Goal: Contribute content: Add original content to the website for others to see

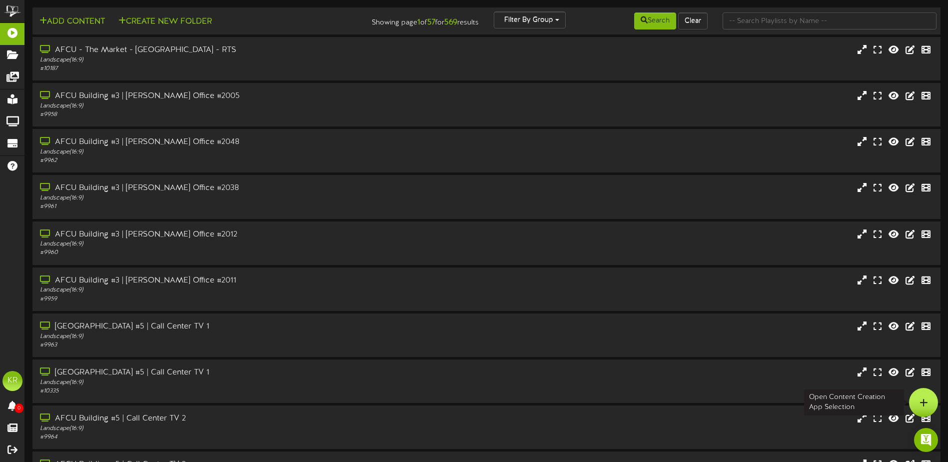
click at [936, 394] on div at bounding box center [923, 402] width 29 height 29
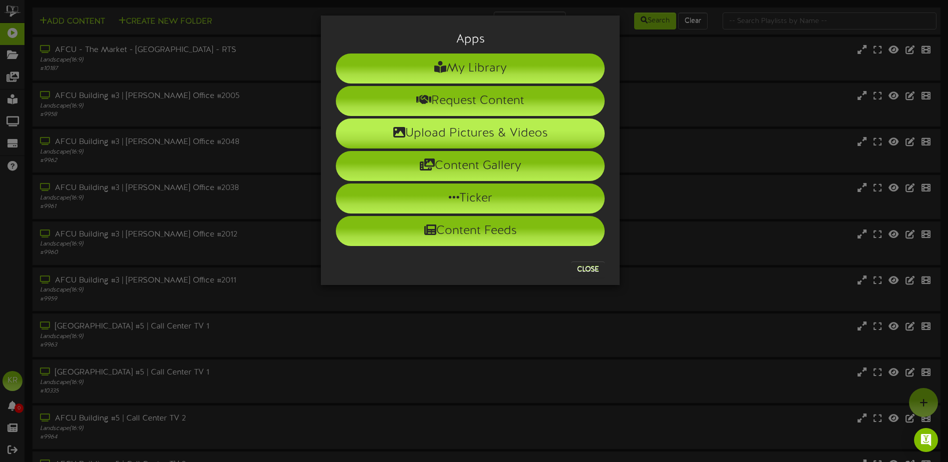
click at [460, 131] on li "Upload Pictures & Videos" at bounding box center [470, 133] width 269 height 30
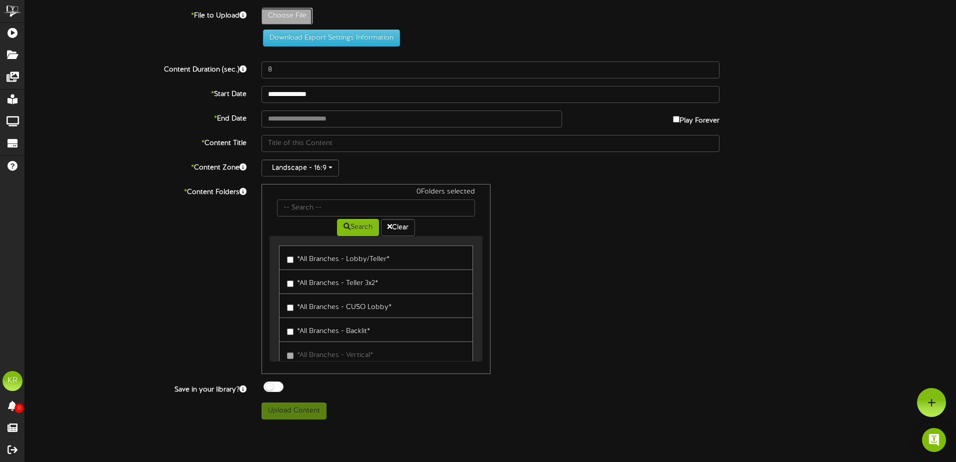
type input "**********"
type input "starchMadnessFinal"
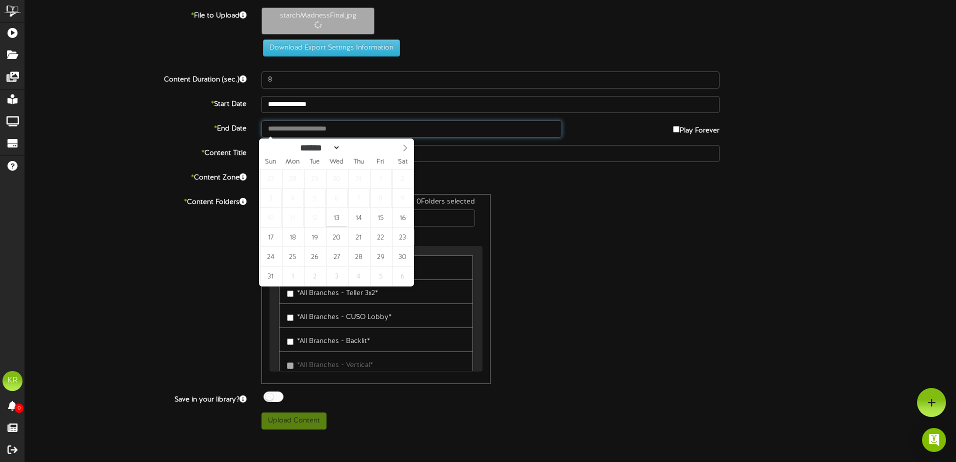
click at [291, 130] on input "text" at bounding box center [411, 128] width 300 height 17
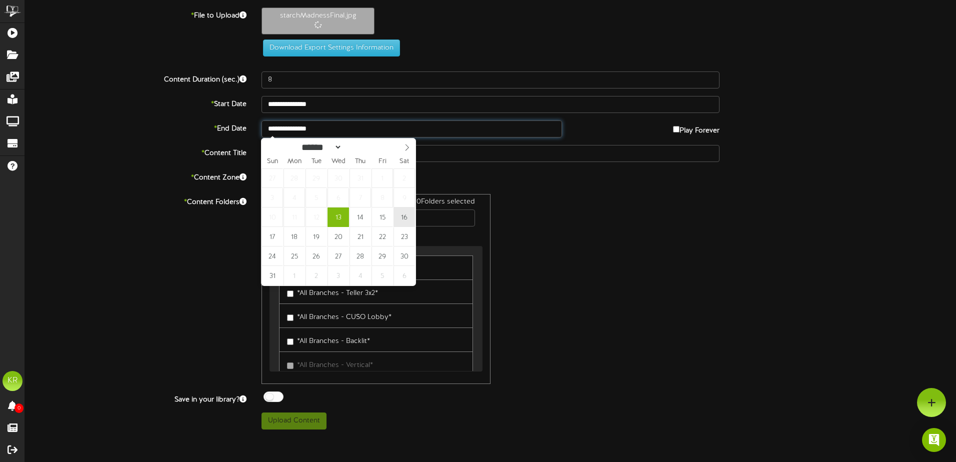
type input "**********"
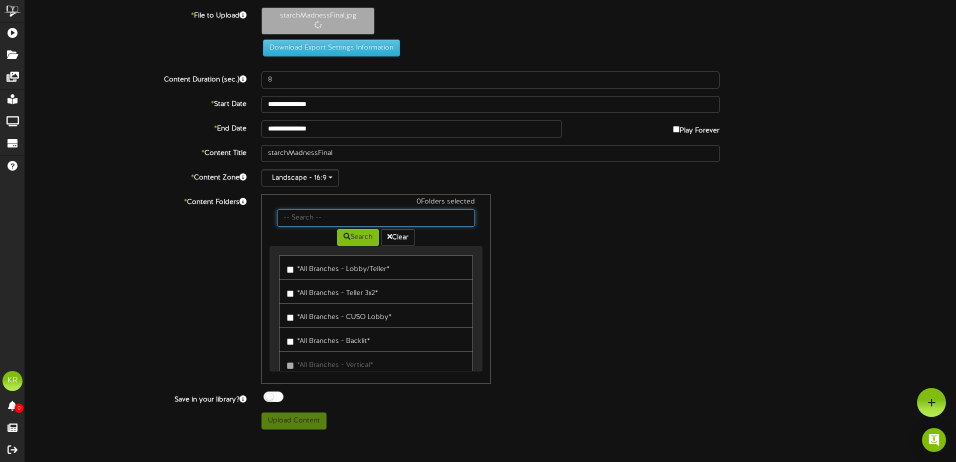
click at [326, 225] on input "text" at bounding box center [376, 217] width 198 height 17
type input "Center"
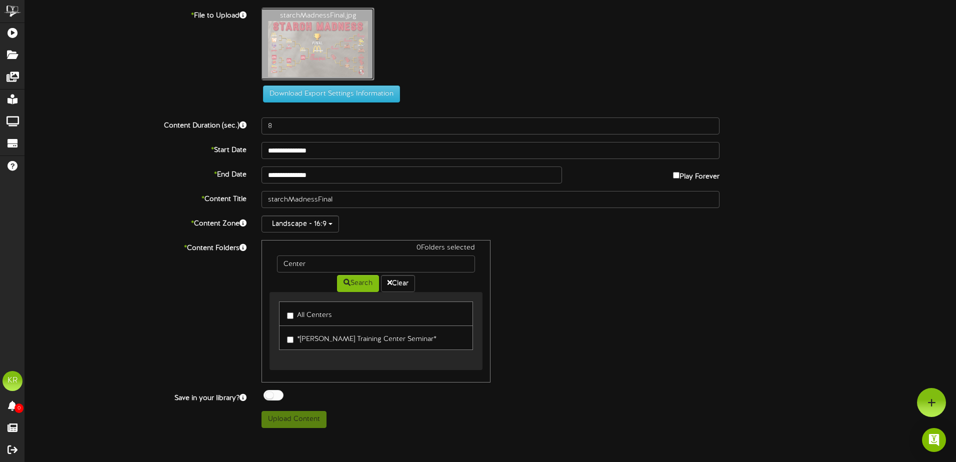
drag, startPoint x: 282, startPoint y: 79, endPoint x: 262, endPoint y: 79, distance: 20.5
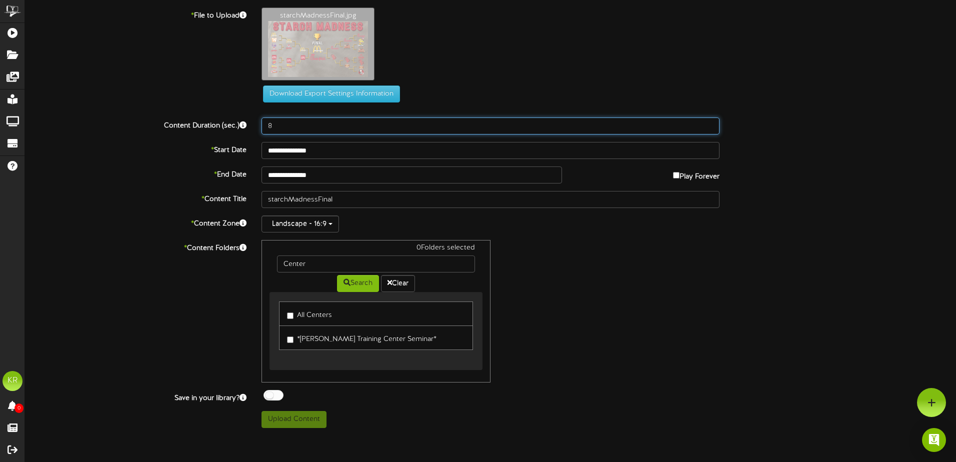
click at [209, 129] on div "Content Duration (sec.) 8" at bounding box center [490, 125] width 946 height 17
type input "30"
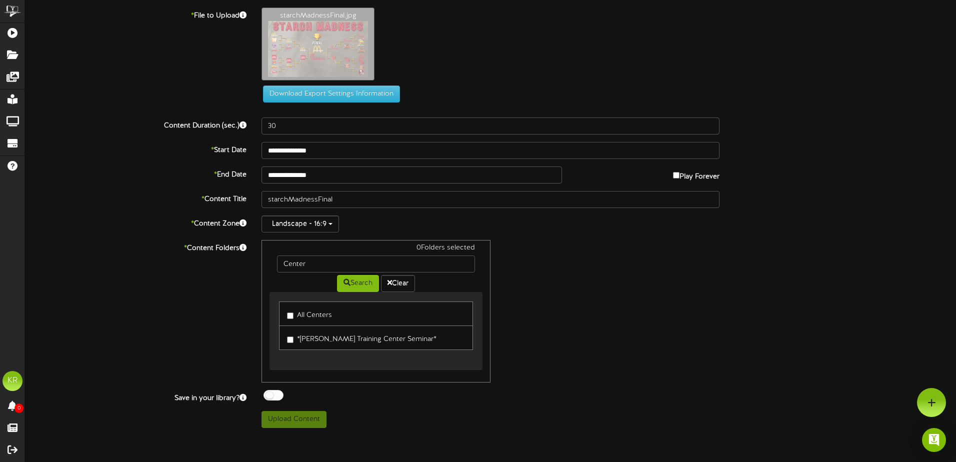
click at [304, 318] on label "All Centers" at bounding box center [309, 313] width 45 height 13
click at [271, 396] on div at bounding box center [273, 395] width 20 height 10
click at [293, 420] on button "Upload Content" at bounding box center [293, 419] width 65 height 17
